Goal: Information Seeking & Learning: Learn about a topic

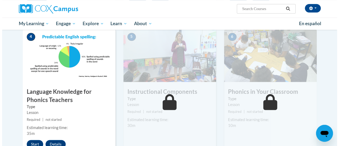
scroll to position [273, 0]
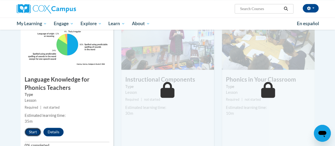
click at [35, 131] on button "Start" at bounding box center [33, 132] width 16 height 8
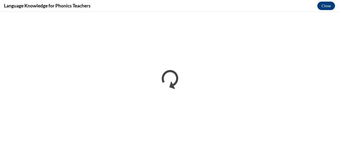
scroll to position [0, 0]
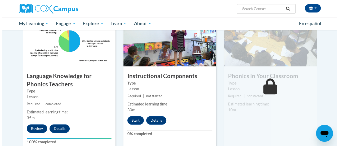
scroll to position [277, 0]
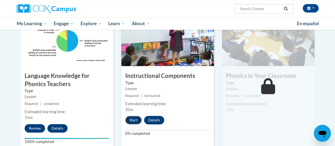
click at [135, 120] on button "Start" at bounding box center [133, 120] width 16 height 8
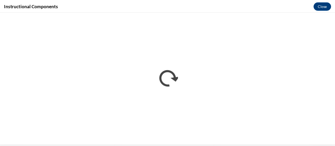
scroll to position [0, 0]
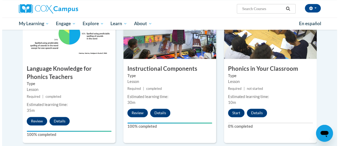
scroll to position [284, 0]
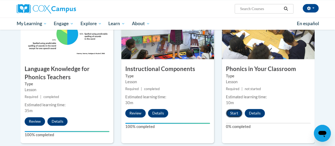
click at [234, 110] on button "Start" at bounding box center [234, 113] width 16 height 8
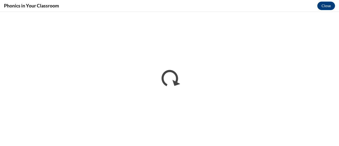
scroll to position [0, 0]
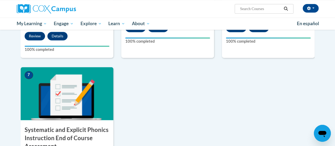
scroll to position [395, 0]
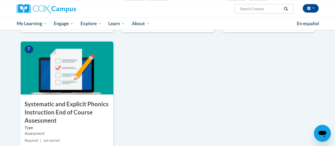
click at [78, 100] on h3 "Systematic and Explicit Phonics Instruction End of Course Assessment" at bounding box center [67, 112] width 93 height 24
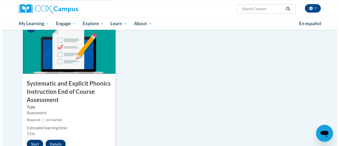
scroll to position [424, 0]
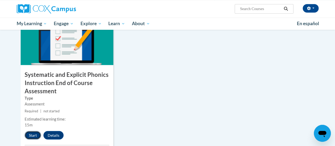
click at [36, 131] on button "Start" at bounding box center [33, 135] width 16 height 8
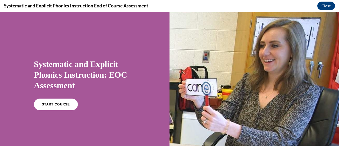
scroll to position [0, 0]
click at [89, 107] on div "START COURSE" at bounding box center [85, 107] width 102 height 16
click at [61, 104] on span "START COURSE" at bounding box center [55, 105] width 29 height 4
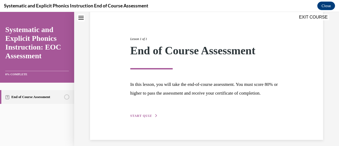
scroll to position [62, 0]
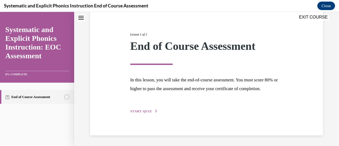
click at [143, 110] on span "START QUIZ" at bounding box center [141, 111] width 22 height 4
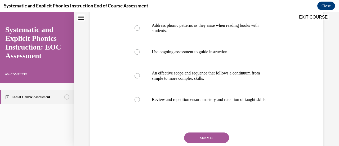
scroll to position [125, 0]
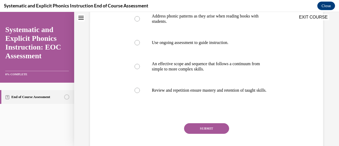
click at [137, 21] on div "EXIT COURSE" at bounding box center [204, 18] width 260 height 12
click at [136, 20] on div "EXIT COURSE" at bounding box center [204, 18] width 260 height 12
click at [136, 26] on div at bounding box center [206, 19] width 154 height 26
click at [197, 132] on button "SUBMIT" at bounding box center [206, 128] width 45 height 11
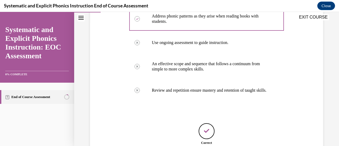
scroll to position [178, 0]
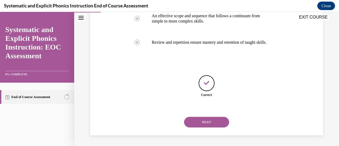
click at [198, 126] on button "NEXT" at bounding box center [206, 122] width 45 height 11
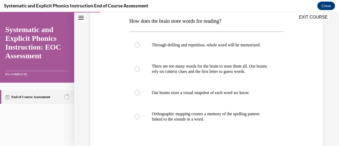
scroll to position [86, 0]
click at [140, 116] on div at bounding box center [206, 116] width 154 height 26
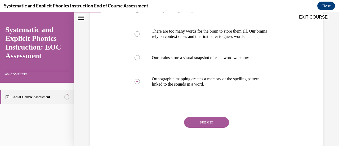
scroll to position [121, 0]
click at [190, 122] on button "SUBMIT" at bounding box center [206, 122] width 45 height 11
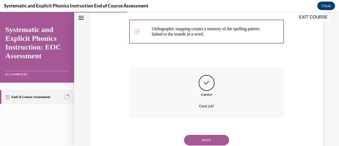
scroll to position [188, 0]
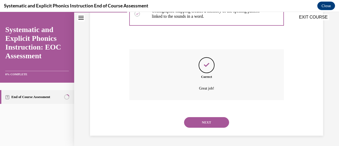
click at [191, 122] on button "NEXT" at bounding box center [206, 122] width 45 height 11
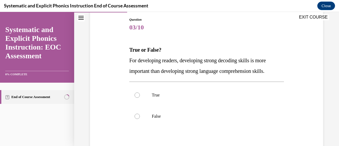
scroll to position [67, 0]
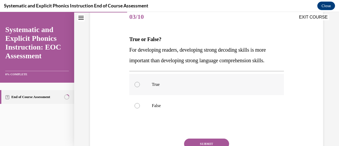
click at [139, 83] on div at bounding box center [206, 84] width 154 height 21
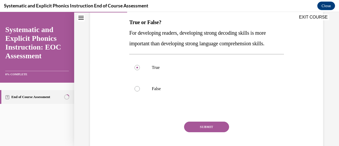
scroll to position [85, 0]
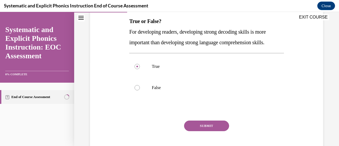
click at [188, 124] on button "SUBMIT" at bounding box center [206, 126] width 45 height 11
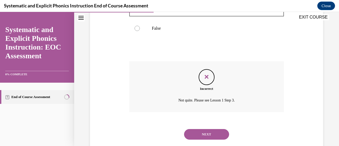
scroll to position [145, 0]
click at [193, 131] on button "NEXT" at bounding box center [206, 134] width 45 height 11
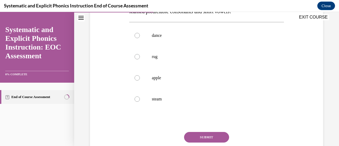
scroll to position [107, 0]
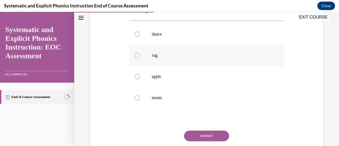
click at [138, 59] on div at bounding box center [206, 55] width 154 height 21
click at [199, 131] on button "SUBMIT" at bounding box center [206, 136] width 45 height 11
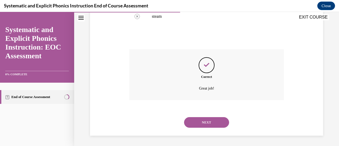
click at [195, 122] on button "NEXT" at bounding box center [206, 122] width 45 height 11
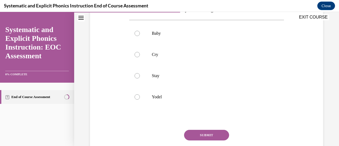
scroll to position [98, 0]
click at [131, 95] on div at bounding box center [206, 96] width 154 height 21
click at [198, 132] on button "SUBMIT" at bounding box center [206, 134] width 45 height 11
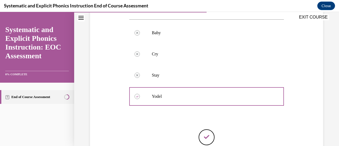
scroll to position [151, 0]
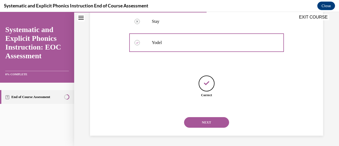
click at [199, 124] on button "NEXT" at bounding box center [206, 122] width 45 height 11
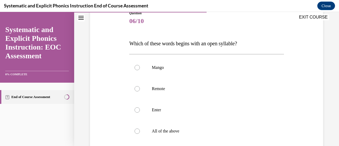
scroll to position [79, 0]
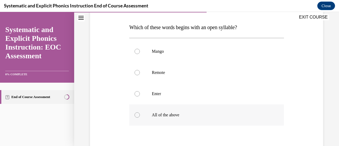
click at [135, 120] on div at bounding box center [206, 114] width 154 height 21
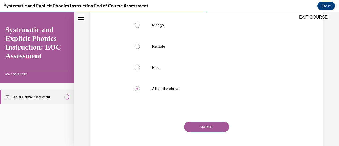
scroll to position [105, 0]
click at [193, 128] on button "SUBMIT" at bounding box center [206, 126] width 45 height 11
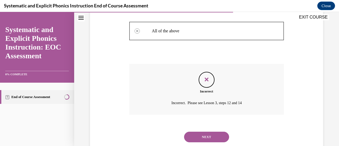
scroll to position [163, 0]
click at [194, 134] on button "NEXT" at bounding box center [206, 136] width 45 height 11
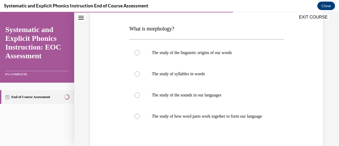
scroll to position [86, 0]
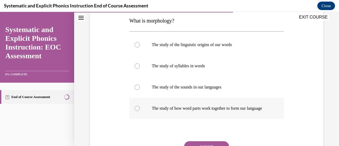
click at [135, 111] on div at bounding box center [137, 108] width 5 height 5
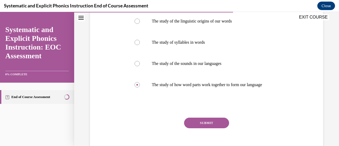
scroll to position [109, 0]
click at [198, 124] on button "SUBMIT" at bounding box center [206, 122] width 45 height 11
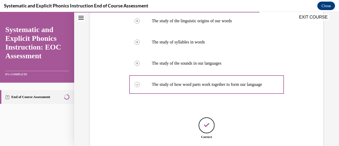
scroll to position [157, 0]
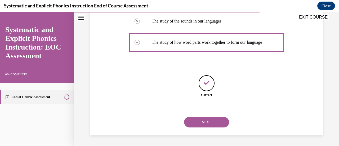
click at [199, 124] on button "NEXT" at bounding box center [206, 122] width 45 height 11
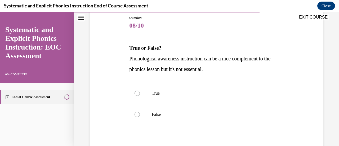
scroll to position [59, 0]
click at [138, 114] on div at bounding box center [137, 114] width 5 height 5
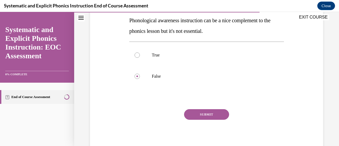
scroll to position [98, 0]
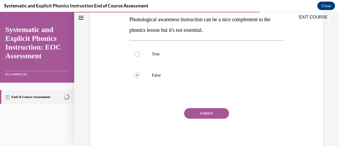
click at [214, 114] on button "SUBMIT" at bounding box center [206, 113] width 45 height 11
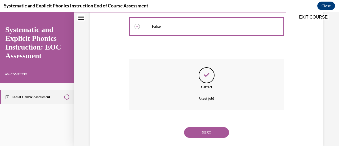
click at [208, 135] on button "NEXT" at bounding box center [206, 132] width 45 height 11
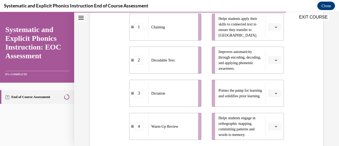
scroll to position [127, 0]
click at [274, 96] on button "button" at bounding box center [274, 94] width 13 height 8
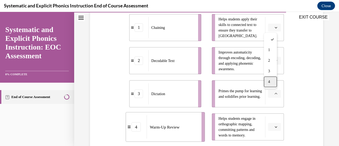
click at [271, 83] on div "4" at bounding box center [270, 82] width 13 height 11
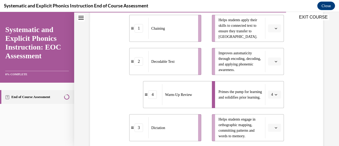
scroll to position [126, 0]
click at [271, 61] on button "button" at bounding box center [274, 61] width 13 height 8
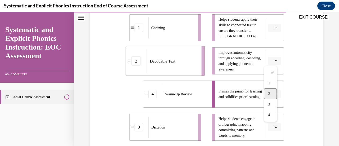
click at [272, 91] on div "2" at bounding box center [270, 93] width 13 height 11
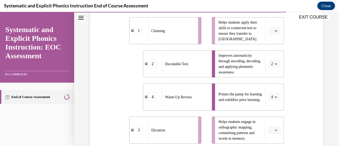
scroll to position [123, 0]
click at [275, 33] on button "button" at bounding box center [274, 31] width 13 height 8
click at [276, 53] on div "1" at bounding box center [270, 53] width 13 height 11
click at [277, 128] on button "button" at bounding box center [274, 130] width 13 height 8
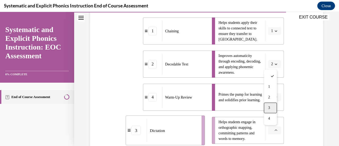
click at [274, 103] on div "3" at bounding box center [270, 108] width 13 height 11
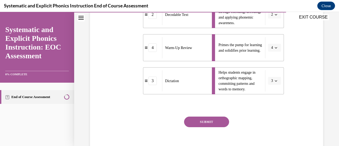
scroll to position [173, 0]
click at [212, 124] on button "SUBMIT" at bounding box center [206, 121] width 45 height 11
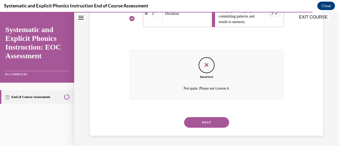
click at [207, 121] on button "NEXT" at bounding box center [206, 122] width 45 height 11
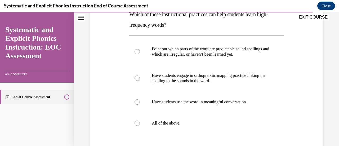
scroll to position [93, 0]
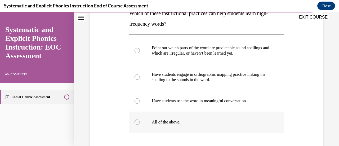
click at [138, 125] on div at bounding box center [206, 122] width 154 height 21
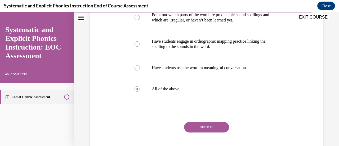
scroll to position [126, 0]
click at [189, 127] on button "SUBMIT" at bounding box center [206, 127] width 45 height 11
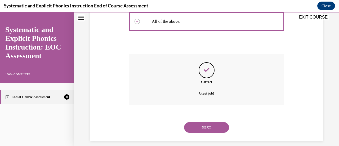
click at [201, 125] on button "NEXT" at bounding box center [206, 127] width 45 height 11
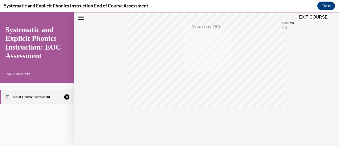
scroll to position [137, 0]
click at [204, 115] on icon "button" at bounding box center [206, 114] width 19 height 6
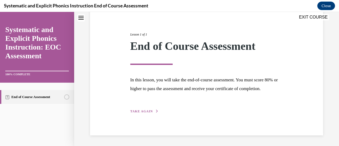
scroll to position [62, 0]
click at [133, 110] on span "TAKE AGAIN" at bounding box center [141, 111] width 23 height 4
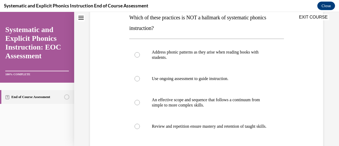
scroll to position [99, 0]
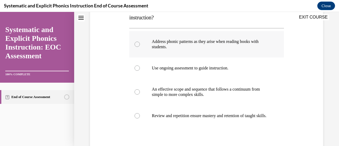
click at [132, 53] on div at bounding box center [206, 44] width 154 height 26
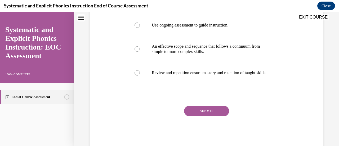
scroll to position [143, 0]
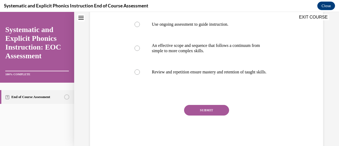
click at [193, 113] on button "SUBMIT" at bounding box center [206, 110] width 45 height 11
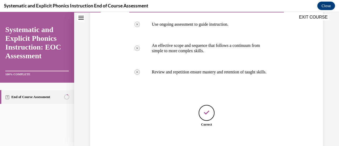
scroll to position [178, 0]
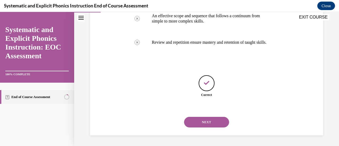
click at [202, 124] on button "NEXT" at bounding box center [206, 122] width 45 height 11
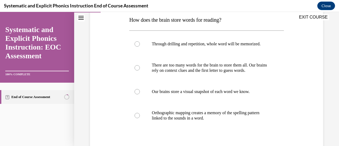
scroll to position [87, 0]
click at [135, 116] on div at bounding box center [137, 115] width 5 height 5
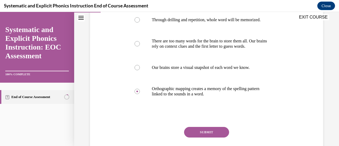
click at [187, 132] on button "SUBMIT" at bounding box center [206, 132] width 45 height 11
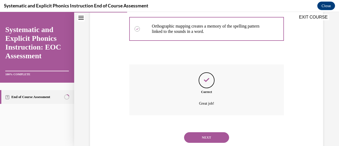
click at [194, 141] on button "NEXT" at bounding box center [206, 137] width 45 height 11
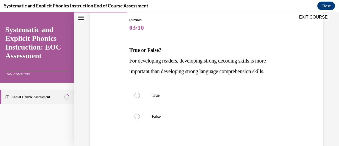
scroll to position [68, 0]
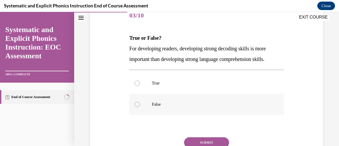
click at [139, 101] on div at bounding box center [206, 104] width 154 height 21
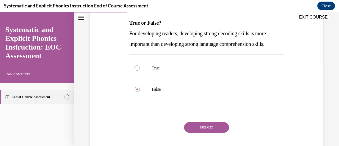
scroll to position [84, 0]
click at [190, 123] on button "SUBMIT" at bounding box center [206, 127] width 45 height 11
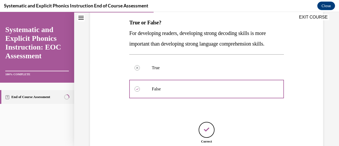
scroll to position [130, 0]
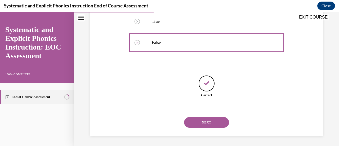
click at [205, 122] on button "NEXT" at bounding box center [206, 122] width 45 height 11
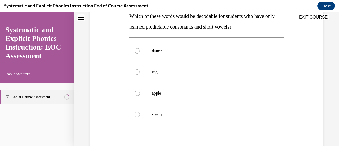
scroll to position [84, 0]
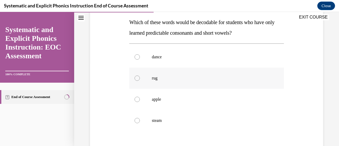
click at [143, 75] on div at bounding box center [206, 78] width 154 height 21
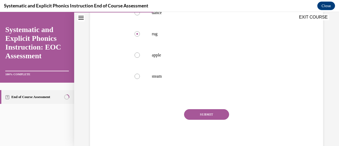
scroll to position [129, 0]
click at [193, 113] on button "SUBMIT" at bounding box center [206, 114] width 45 height 11
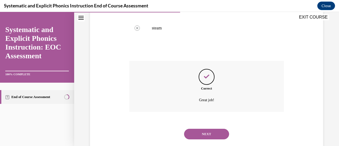
scroll to position [177, 0]
click at [196, 135] on button "NEXT" at bounding box center [206, 133] width 45 height 11
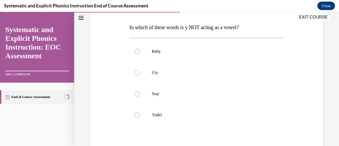
scroll to position [82, 0]
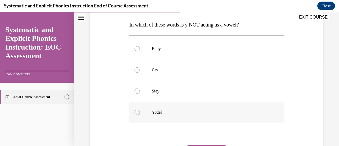
click at [136, 107] on div at bounding box center [206, 112] width 154 height 21
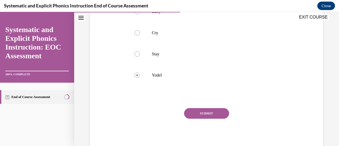
click at [194, 117] on button "SUBMIT" at bounding box center [206, 113] width 45 height 11
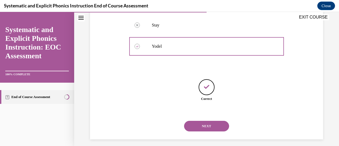
click at [197, 121] on button "NEXT" at bounding box center [206, 126] width 45 height 11
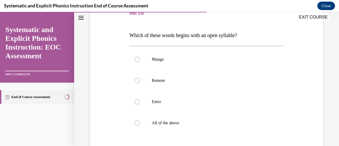
scroll to position [75, 0]
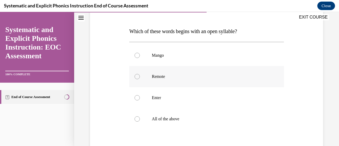
click at [138, 78] on div at bounding box center [137, 76] width 5 height 5
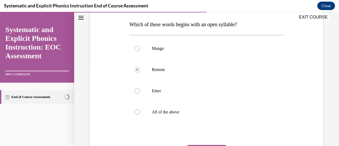
scroll to position [85, 0]
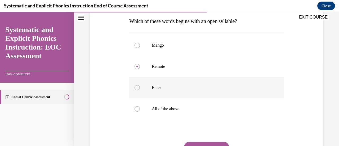
click at [137, 94] on div at bounding box center [206, 87] width 154 height 21
click at [137, 48] on div at bounding box center [206, 45] width 154 height 21
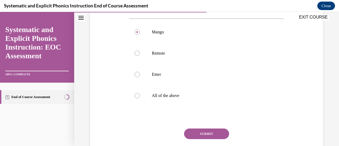
click at [218, 132] on button "SUBMIT" at bounding box center [206, 134] width 45 height 11
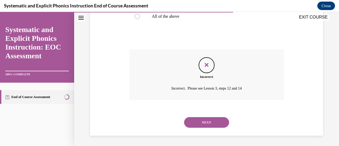
click at [210, 123] on button "NEXT" at bounding box center [206, 122] width 45 height 11
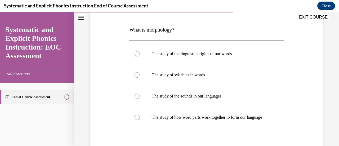
scroll to position [79, 0]
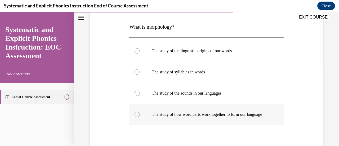
click at [137, 117] on div at bounding box center [137, 114] width 5 height 5
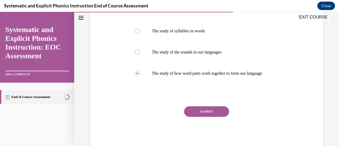
scroll to position [121, 0]
click at [199, 116] on button "SUBMIT" at bounding box center [206, 111] width 45 height 11
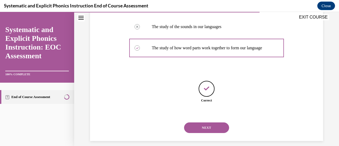
click at [199, 130] on button "NEXT" at bounding box center [206, 127] width 45 height 11
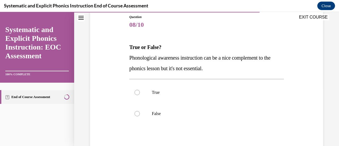
scroll to position [65, 0]
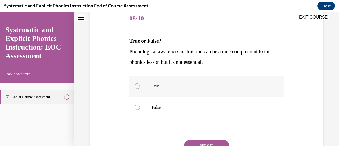
click at [138, 86] on div at bounding box center [137, 85] width 5 height 5
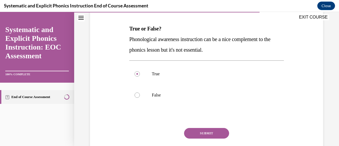
click at [195, 129] on button "SUBMIT" at bounding box center [206, 133] width 45 height 11
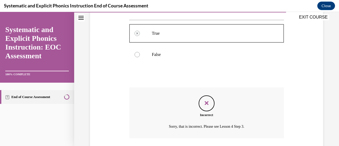
scroll to position [147, 0]
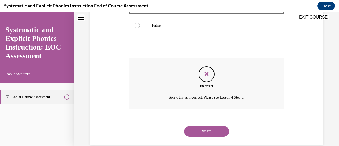
click at [196, 130] on button "NEXT" at bounding box center [206, 131] width 45 height 11
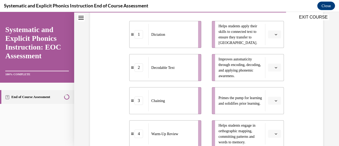
scroll to position [121, 0]
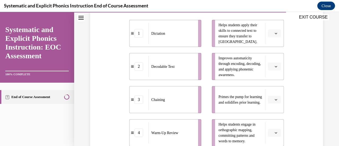
click at [274, 33] on span "button" at bounding box center [276, 34] width 4 height 4
click at [271, 54] on div "1" at bounding box center [270, 55] width 13 height 11
click at [274, 66] on span "button" at bounding box center [276, 67] width 4 height 4
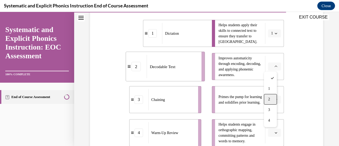
click at [272, 98] on div "2" at bounding box center [270, 99] width 13 height 11
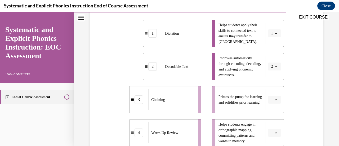
click at [275, 99] on icon "button" at bounding box center [276, 99] width 2 height 1
click at [270, 74] on div "3" at bounding box center [270, 77] width 13 height 11
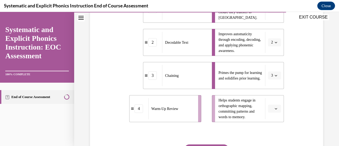
scroll to position [145, 0]
click at [275, 107] on button "button" at bounding box center [274, 108] width 13 height 8
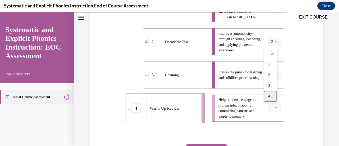
click at [271, 93] on div "4" at bounding box center [270, 96] width 13 height 11
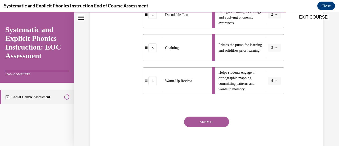
scroll to position [173, 0]
click at [214, 118] on button "SUBMIT" at bounding box center [206, 121] width 45 height 11
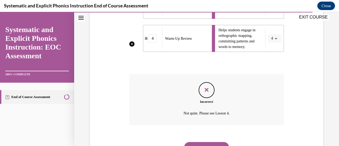
scroll to position [218, 0]
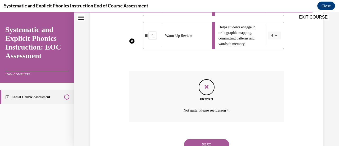
click at [204, 139] on button "NEXT" at bounding box center [206, 144] width 45 height 11
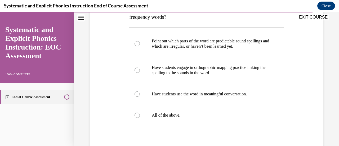
scroll to position [100, 0]
click at [189, 117] on p "All of the above." at bounding box center [211, 115] width 119 height 5
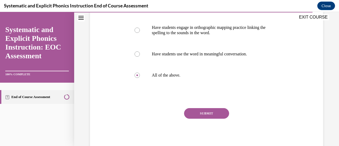
click at [203, 115] on button "SUBMIT" at bounding box center [206, 113] width 45 height 11
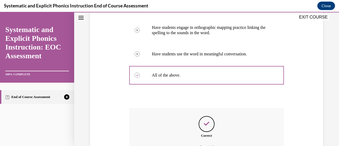
scroll to position [199, 0]
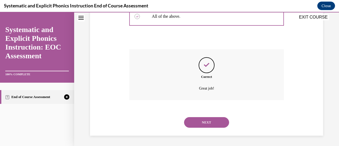
click at [202, 119] on button "NEXT" at bounding box center [206, 122] width 45 height 11
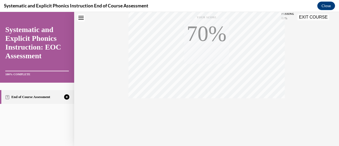
scroll to position [3, 0]
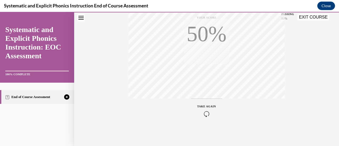
click at [202, 119] on button "TAKE AGAIN" at bounding box center [207, 111] width 32 height 24
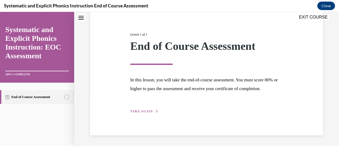
click at [141, 112] on span "TAKE AGAIN" at bounding box center [141, 111] width 23 height 4
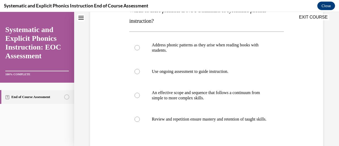
scroll to position [96, 0]
click at [135, 51] on div at bounding box center [206, 48] width 154 height 26
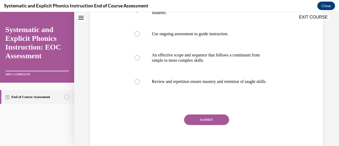
scroll to position [135, 0]
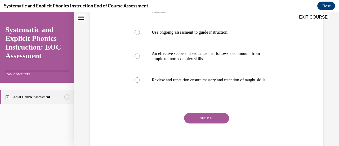
click at [199, 123] on button "SUBMIT" at bounding box center [206, 118] width 45 height 11
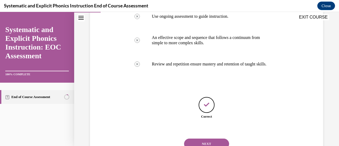
scroll to position [174, 0]
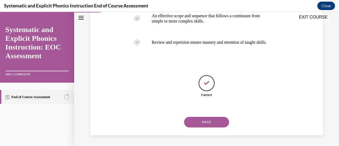
click at [197, 120] on div "NEXT" at bounding box center [206, 122] width 154 height 21
click at [197, 122] on button "NEXT" at bounding box center [206, 122] width 45 height 11
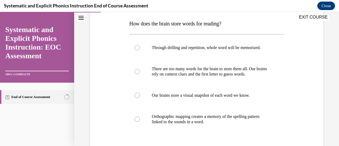
scroll to position [83, 0]
click at [132, 124] on div at bounding box center [206, 119] width 154 height 26
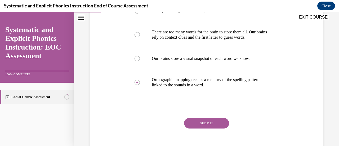
click at [188, 124] on button "SUBMIT" at bounding box center [206, 123] width 45 height 11
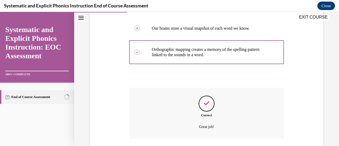
scroll to position [169, 0]
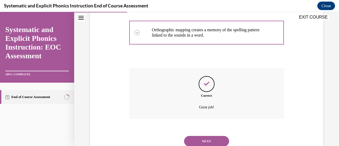
click at [196, 137] on button "NEXT" at bounding box center [206, 141] width 45 height 11
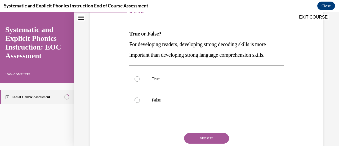
scroll to position [76, 0]
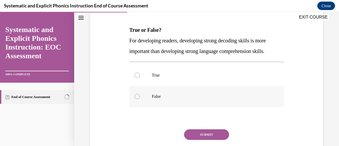
click at [135, 94] on div at bounding box center [206, 96] width 154 height 21
click at [197, 130] on button "SUBMIT" at bounding box center [206, 134] width 45 height 11
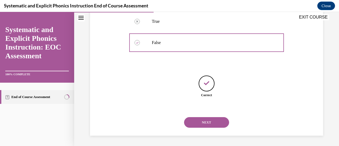
click at [193, 117] on button "NEXT" at bounding box center [206, 122] width 45 height 11
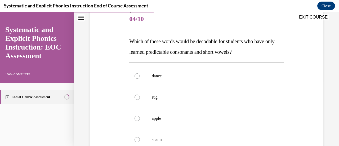
scroll to position [68, 0]
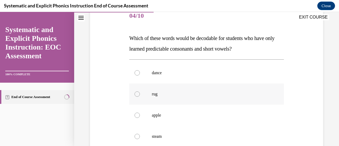
click at [135, 90] on div at bounding box center [206, 93] width 154 height 21
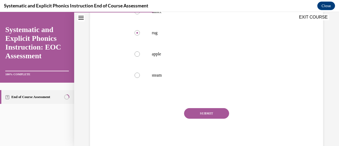
click at [197, 113] on button "SUBMIT" at bounding box center [206, 113] width 45 height 11
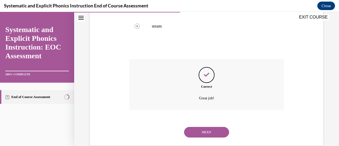
scroll to position [179, 0]
click at [207, 131] on button "NEXT" at bounding box center [206, 132] width 45 height 11
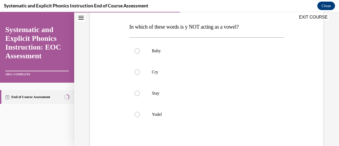
scroll to position [80, 0]
click at [138, 113] on div at bounding box center [137, 114] width 5 height 5
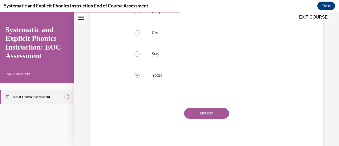
click at [197, 114] on button "SUBMIT" at bounding box center [206, 113] width 45 height 11
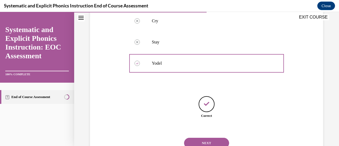
scroll to position [131, 0]
click at [202, 140] on button "NEXT" at bounding box center [206, 143] width 45 height 11
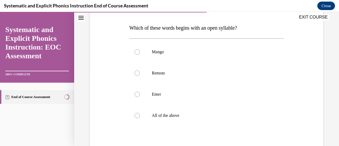
scroll to position [82, 0]
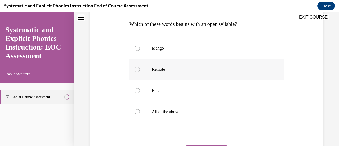
click at [135, 68] on div at bounding box center [137, 69] width 5 height 5
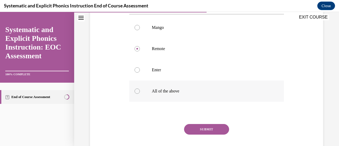
scroll to position [103, 0]
click at [191, 126] on button "SUBMIT" at bounding box center [206, 128] width 45 height 11
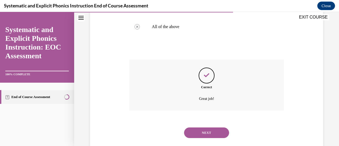
click at [197, 127] on button "NEXT" at bounding box center [206, 132] width 45 height 11
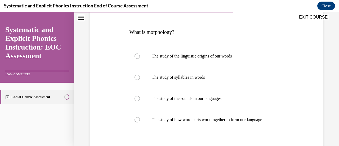
scroll to position [75, 0]
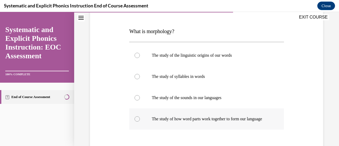
click at [139, 120] on div at bounding box center [137, 118] width 5 height 5
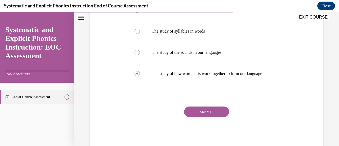
scroll to position [121, 0]
click at [196, 116] on button "SUBMIT" at bounding box center [206, 111] width 45 height 11
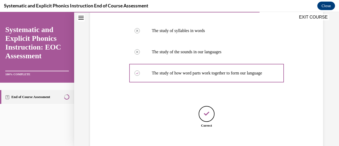
scroll to position [151, 0]
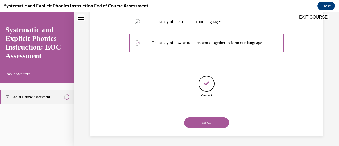
click at [192, 125] on button "NEXT" at bounding box center [206, 122] width 45 height 11
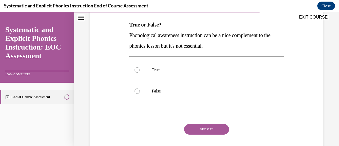
scroll to position [82, 0]
click at [139, 93] on div at bounding box center [206, 90] width 154 height 21
click at [196, 126] on button "SUBMIT" at bounding box center [206, 129] width 45 height 11
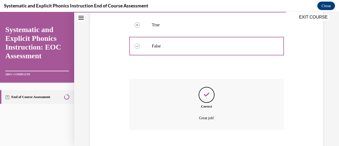
scroll to position [127, 0]
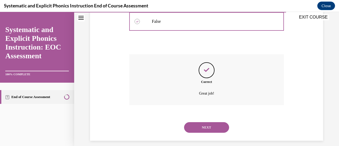
click at [197, 130] on button "NEXT" at bounding box center [206, 127] width 45 height 11
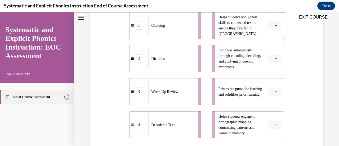
scroll to position [128, 0]
click at [272, 94] on button "button" at bounding box center [274, 92] width 13 height 8
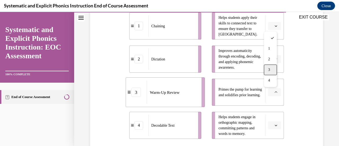
click at [268, 71] on div "3" at bounding box center [270, 70] width 13 height 11
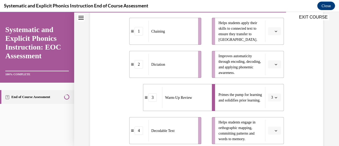
scroll to position [123, 0]
click at [276, 30] on button "button" at bounding box center [274, 31] width 13 height 8
click at [274, 88] on div "4" at bounding box center [270, 85] width 13 height 11
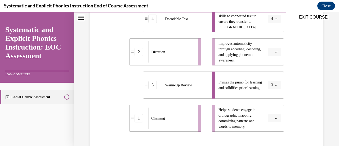
scroll to position [136, 0]
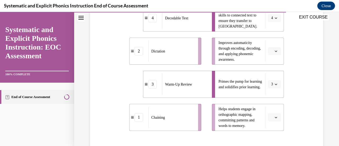
click at [275, 116] on icon "button" at bounding box center [276, 117] width 3 height 3
click at [273, 78] on div "1" at bounding box center [270, 74] width 13 height 11
click at [276, 53] on button "button" at bounding box center [274, 51] width 13 height 8
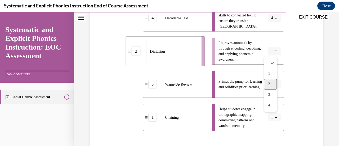
click at [271, 79] on div "2" at bounding box center [270, 84] width 13 height 11
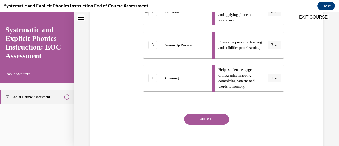
scroll to position [176, 0]
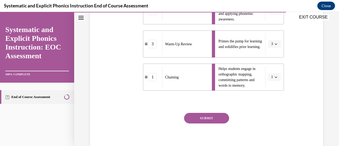
click at [216, 119] on button "SUBMIT" at bounding box center [206, 118] width 45 height 11
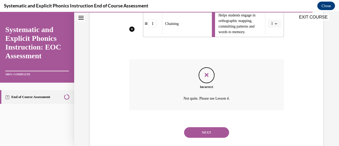
scroll to position [230, 0]
click at [200, 130] on button "NEXT" at bounding box center [206, 132] width 45 height 11
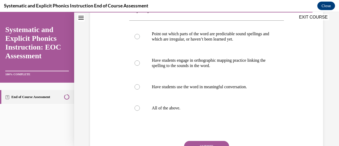
scroll to position [107, 0]
click at [139, 106] on div at bounding box center [137, 107] width 5 height 5
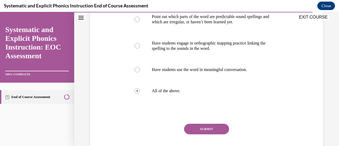
click at [183, 125] on div "SUBMIT" at bounding box center [206, 137] width 154 height 26
click at [189, 128] on button "SUBMIT" at bounding box center [206, 129] width 45 height 11
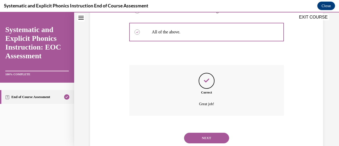
scroll to position [184, 0]
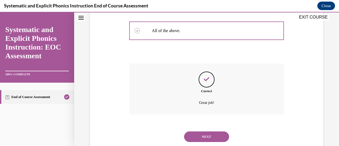
click at [196, 135] on button "NEXT" at bounding box center [206, 136] width 45 height 11
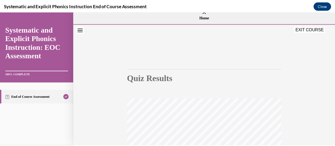
scroll to position [3, 0]
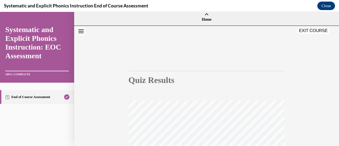
drag, startPoint x: 312, startPoint y: 30, endPoint x: 249, endPoint y: 48, distance: 65.6
click at [312, 30] on button "EXIT COURSE" at bounding box center [314, 31] width 32 height 6
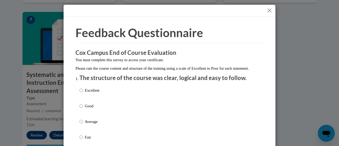
click at [266, 11] on button "Close" at bounding box center [269, 10] width 7 height 7
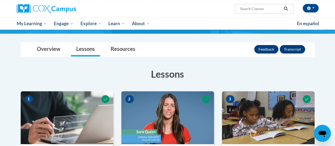
scroll to position [0, 0]
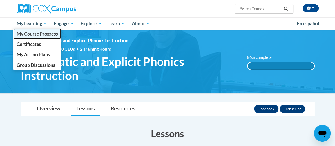
click at [38, 31] on span "My Course Progress" at bounding box center [36, 34] width 41 height 6
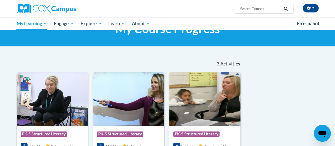
scroll to position [20, 0]
